Goal: Task Accomplishment & Management: Use online tool/utility

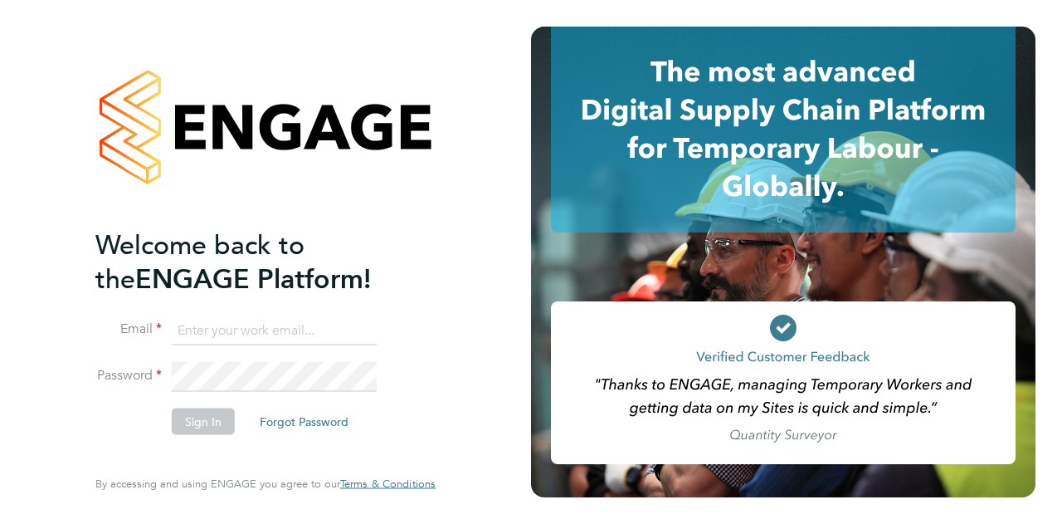
type input "cpedro@smartmanagedsolutions.com"
click at [195, 424] on button "Sign In" at bounding box center [203, 420] width 63 height 27
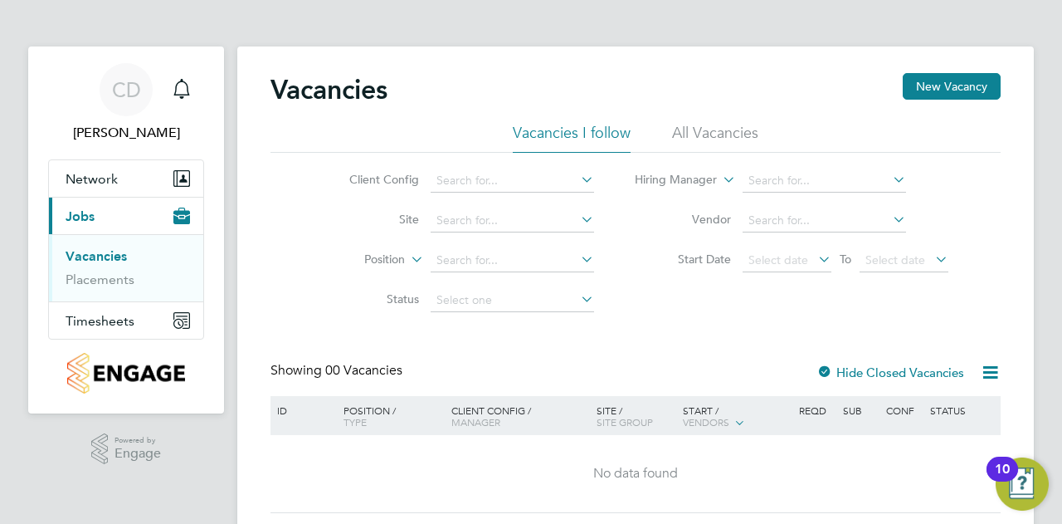
click at [98, 214] on button "Current page: Jobs" at bounding box center [126, 216] width 154 height 37
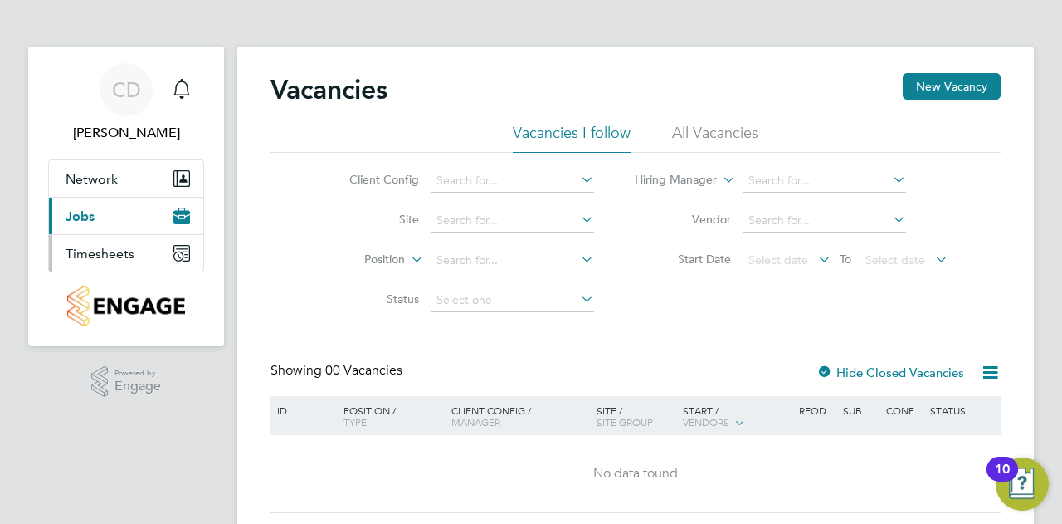
click at [106, 246] on span "Timesheets" at bounding box center [100, 254] width 69 height 16
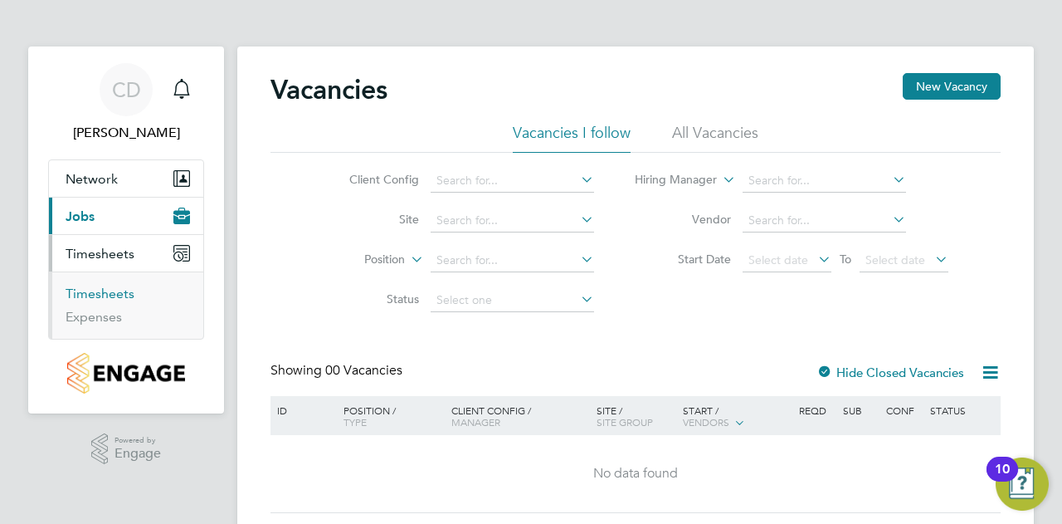
click at [100, 293] on link "Timesheets" at bounding box center [100, 293] width 69 height 16
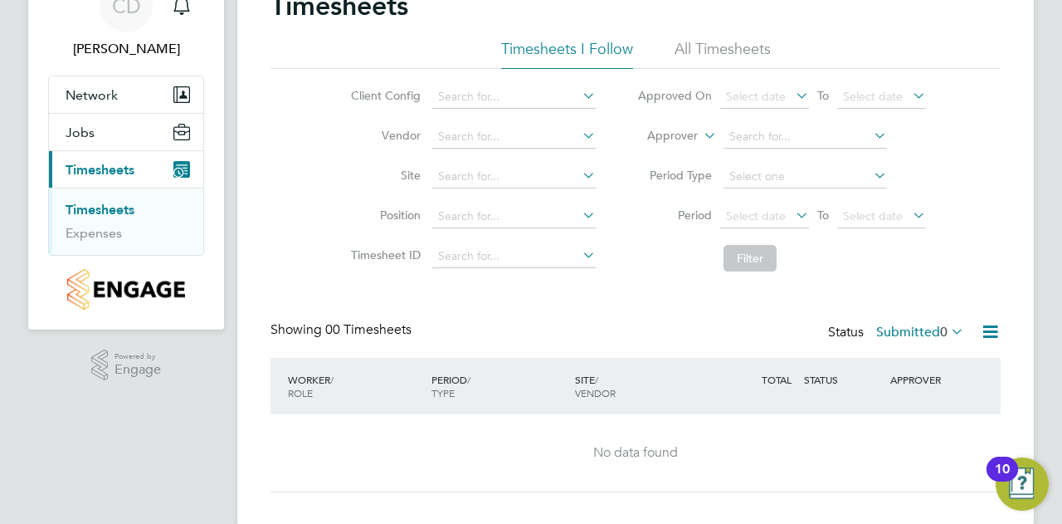
scroll to position [110, 0]
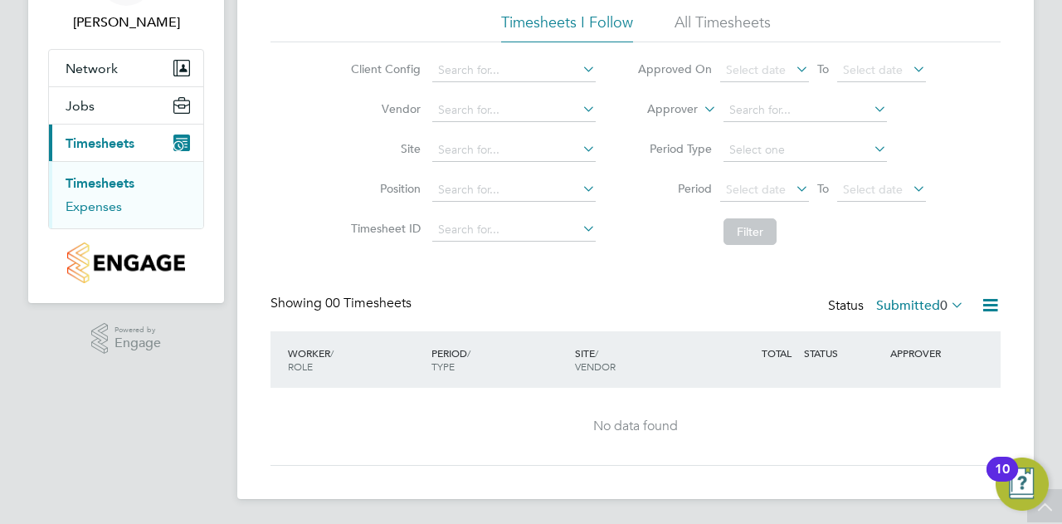
click at [107, 202] on link "Expenses" at bounding box center [94, 206] width 56 height 16
